Goal: Check status: Check status

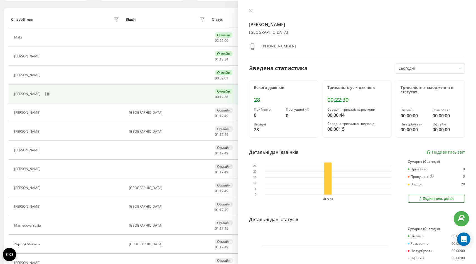
scroll to position [86, 0]
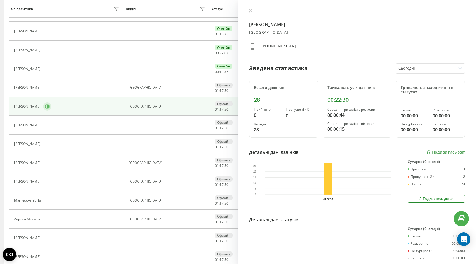
click at [46, 106] on icon at bounding box center [47, 106] width 4 height 4
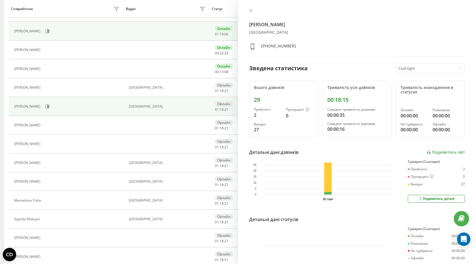
click at [30, 33] on div "[PERSON_NAME]" at bounding box center [28, 31] width 28 height 4
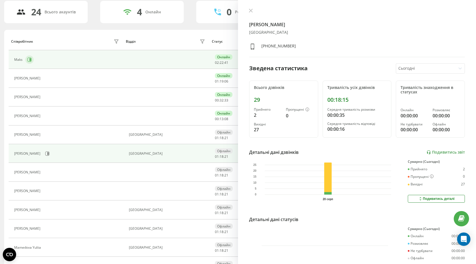
scroll to position [38, 0]
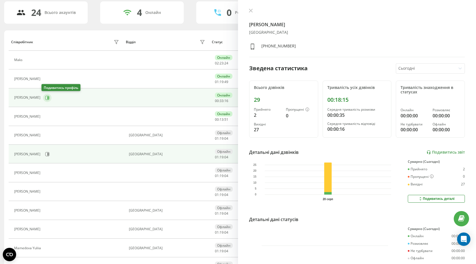
click at [47, 97] on icon at bounding box center [47, 97] width 1 height 3
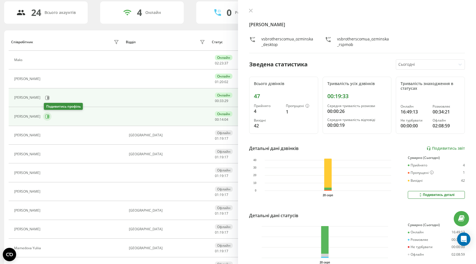
click at [49, 117] on icon at bounding box center [47, 116] width 4 height 4
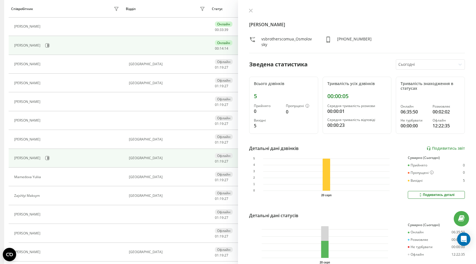
scroll to position [130, 0]
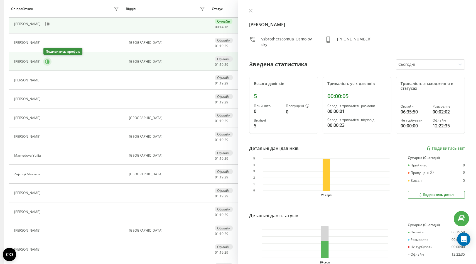
click at [46, 63] on icon at bounding box center [47, 61] width 4 height 4
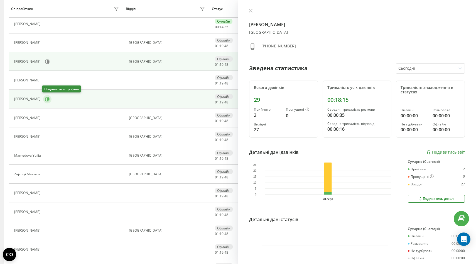
click at [48, 98] on button at bounding box center [47, 99] width 8 height 8
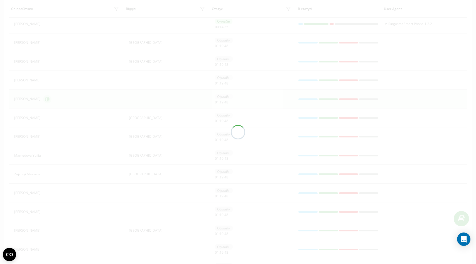
click at [48, 98] on div at bounding box center [238, 132] width 476 height 264
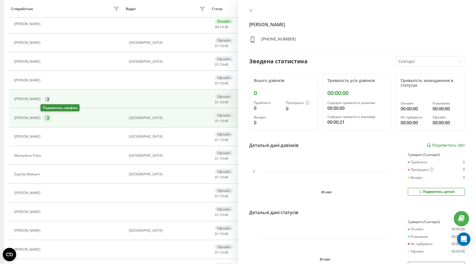
click at [47, 118] on icon at bounding box center [47, 117] width 1 height 3
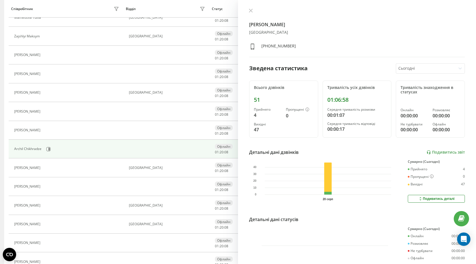
scroll to position [276, 0]
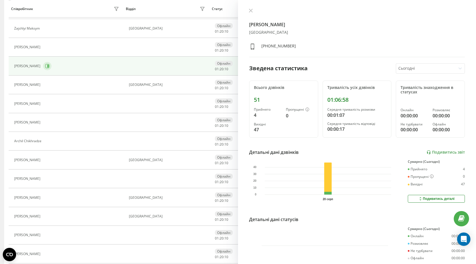
click at [48, 65] on icon at bounding box center [47, 66] width 4 height 4
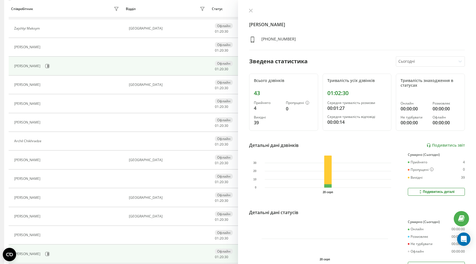
scroll to position [296, 0]
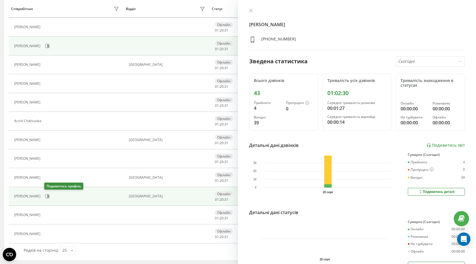
click at [53, 194] on div "[PERSON_NAME]" at bounding box center [67, 195] width 106 height 9
click at [47, 197] on icon at bounding box center [47, 196] width 4 height 4
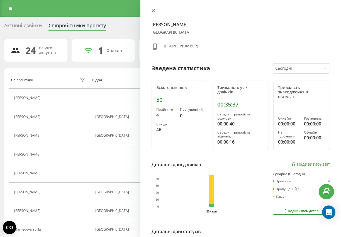
click at [153, 9] on icon at bounding box center [153, 11] width 4 height 4
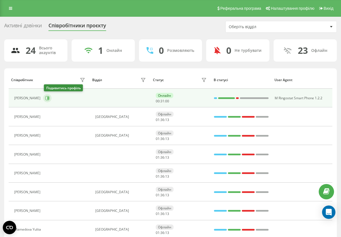
click at [48, 97] on icon at bounding box center [47, 98] width 1 height 3
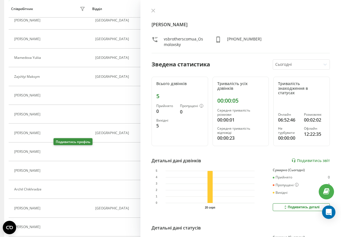
scroll to position [323, 0]
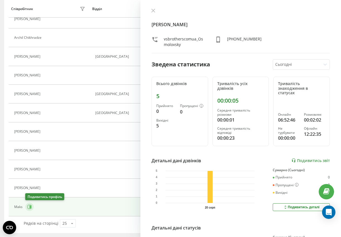
click at [30, 206] on icon at bounding box center [30, 206] width 1 height 3
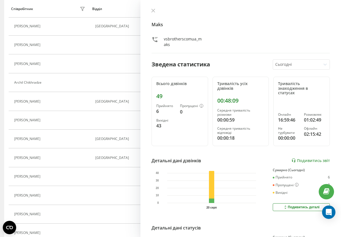
scroll to position [323, 0]
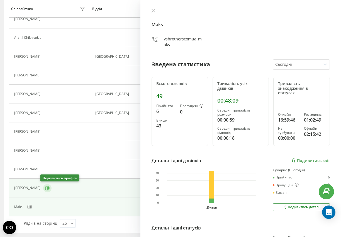
click at [45, 188] on icon at bounding box center [47, 188] width 4 height 4
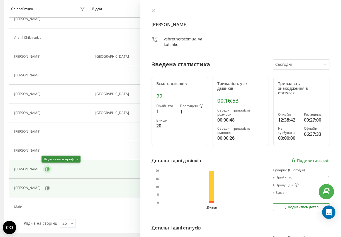
click at [45, 169] on icon at bounding box center [47, 169] width 4 height 4
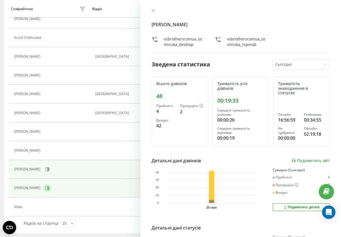
click at [47, 189] on icon at bounding box center [47, 187] width 1 height 3
